Goal: Information Seeking & Learning: Learn about a topic

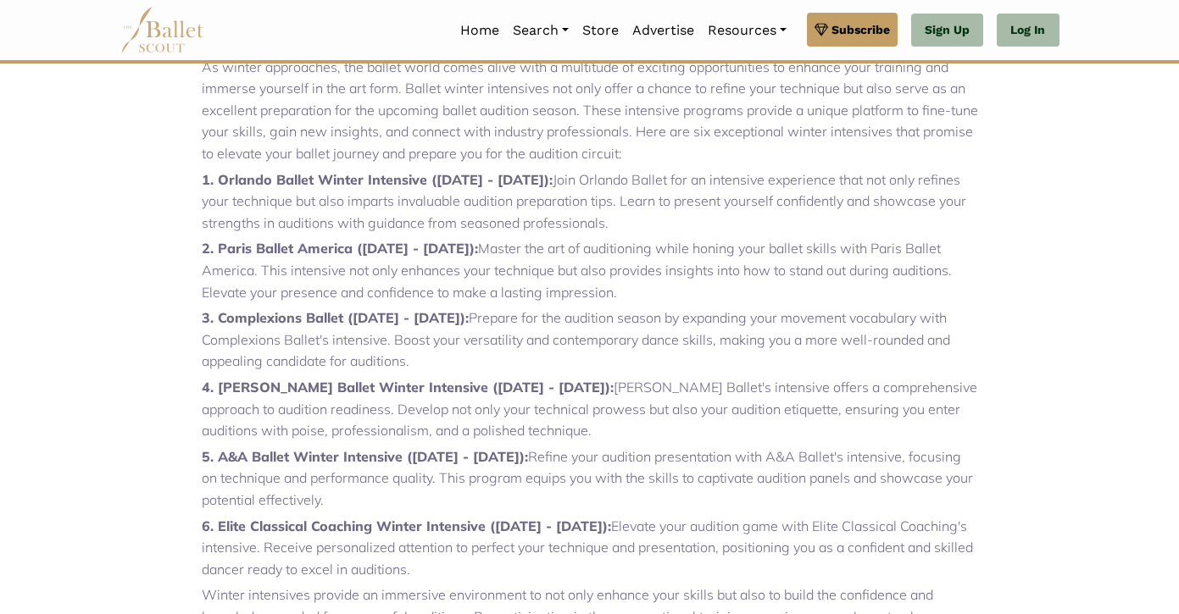
scroll to position [634, 0]
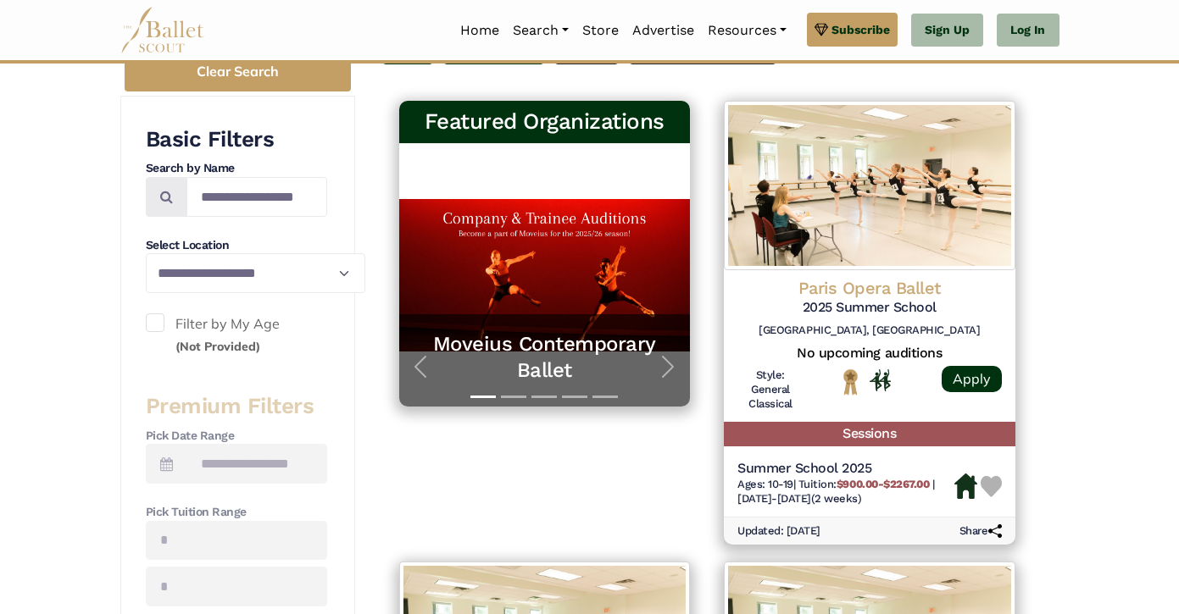
scroll to position [324, 0]
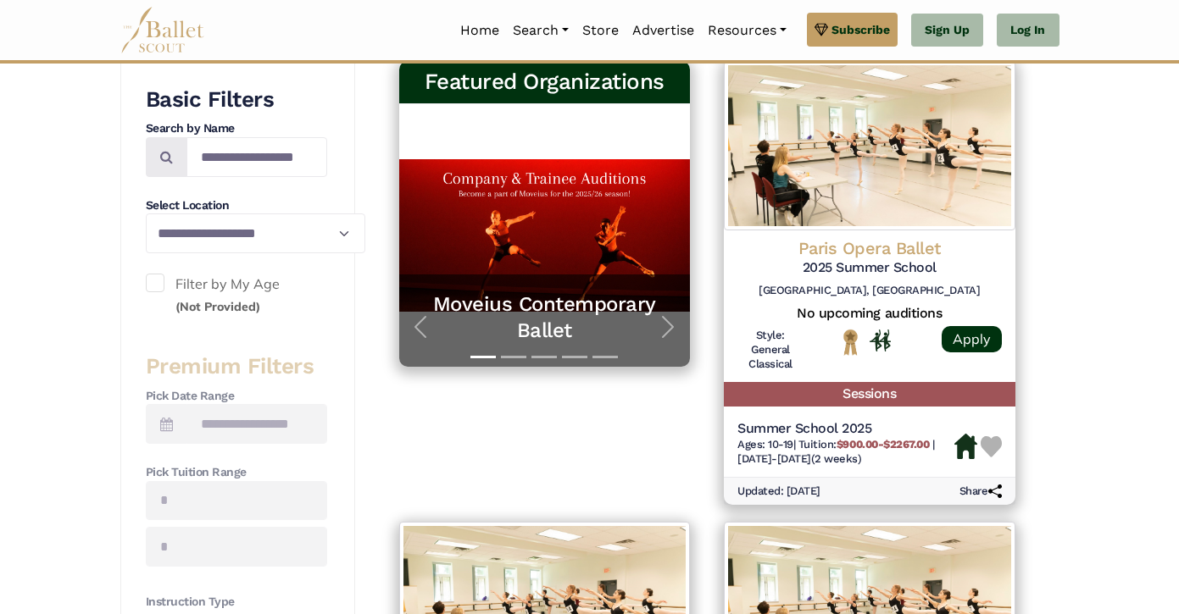
click at [146, 292] on span at bounding box center [155, 283] width 19 height 19
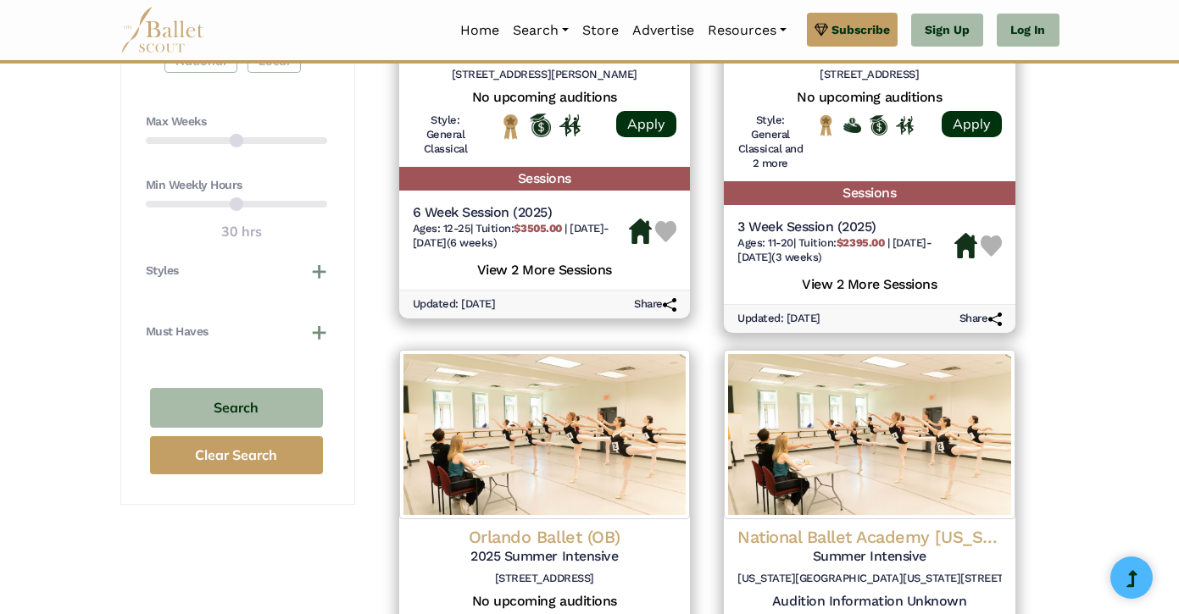
scroll to position [1002, 0]
